Goal: Information Seeking & Learning: Learn about a topic

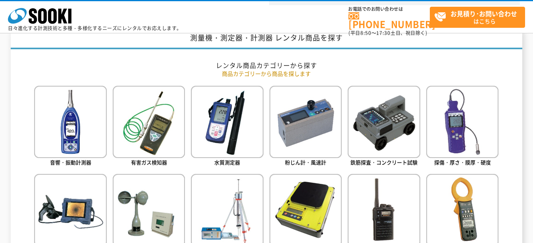
scroll to position [317, 0]
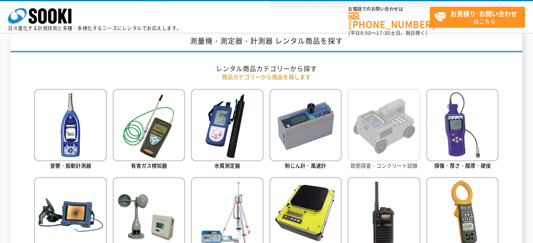
click at [407, 117] on img at bounding box center [383, 125] width 72 height 72
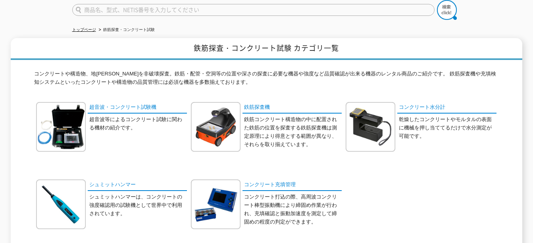
scroll to position [79, 0]
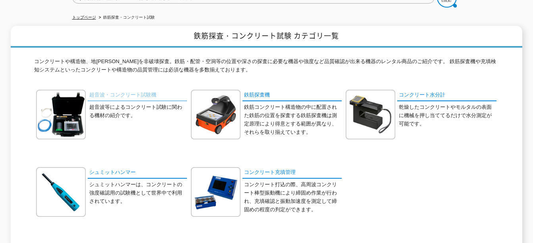
click at [100, 92] on link "超音波・コンクリート試験機" at bounding box center [137, 95] width 99 height 11
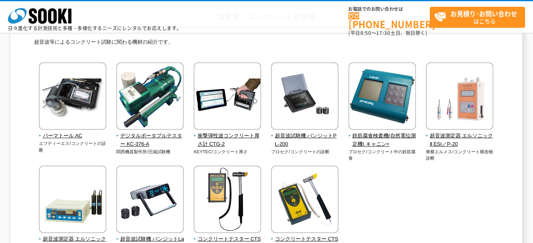
scroll to position [79, 0]
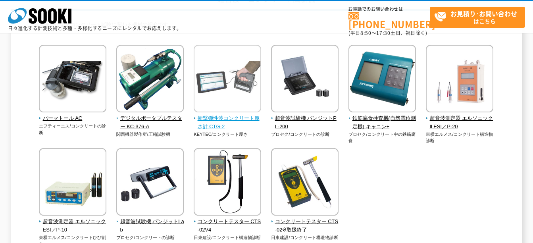
click at [241, 115] on span "衝撃弾性波コンクリート厚さ計 CTG-2" at bounding box center [228, 122] width 68 height 17
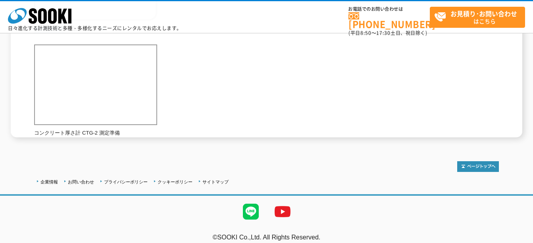
scroll to position [40, 0]
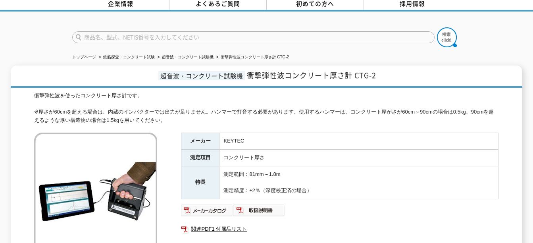
drag, startPoint x: 247, startPoint y: 154, endPoint x: 247, endPoint y: 148, distance: 6.7
